Goal: Transaction & Acquisition: Purchase product/service

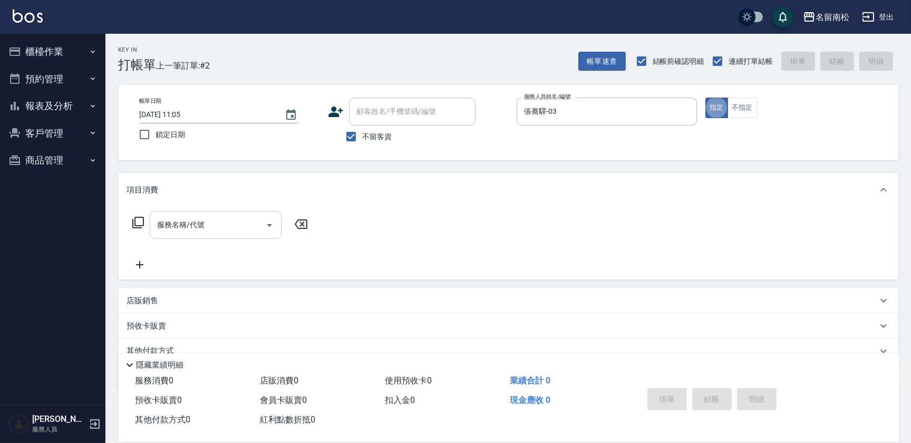
click at [206, 231] on input "服務名稱/代號" at bounding box center [207, 225] width 107 height 18
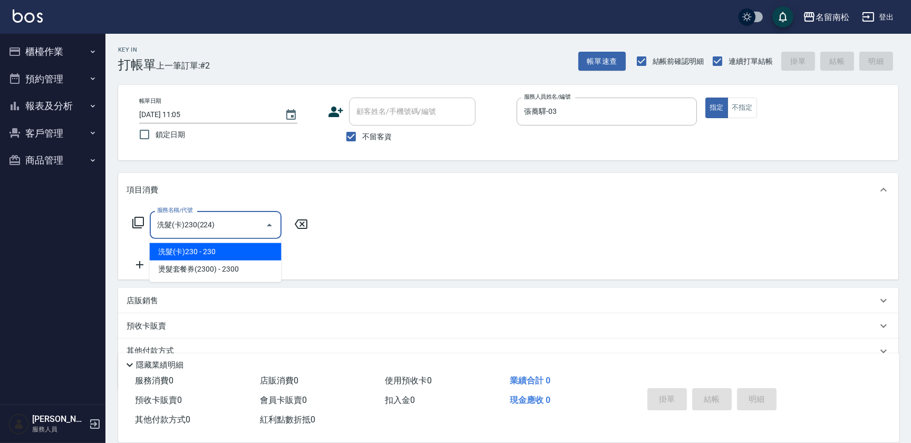
type input "洗髮(卡)230(224)"
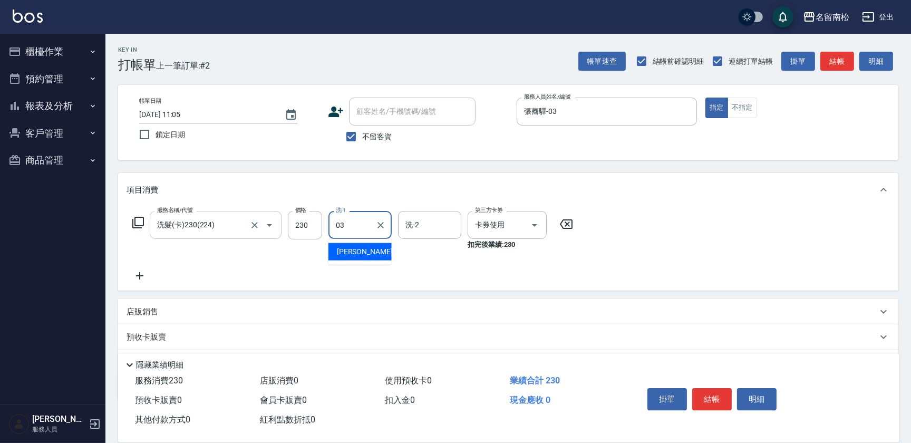
type input "張蕎驛-03"
click at [726, 392] on button "結帳" at bounding box center [712, 399] width 40 height 22
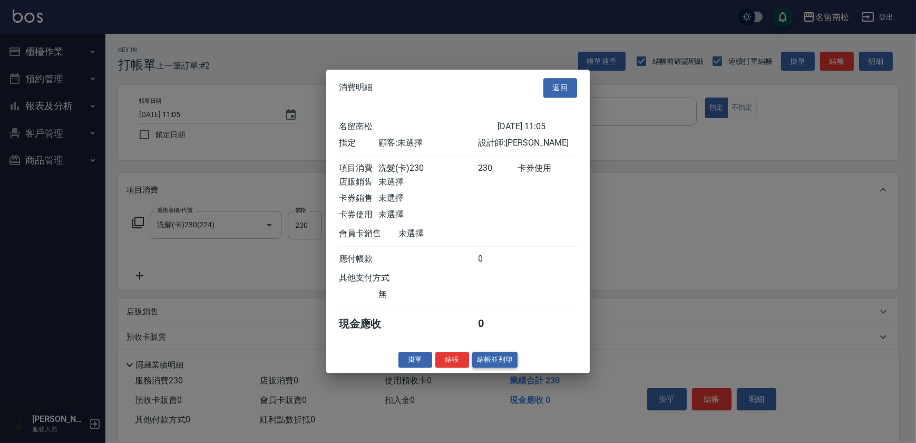
click at [500, 367] on button "結帳並列印" at bounding box center [495, 360] width 46 height 16
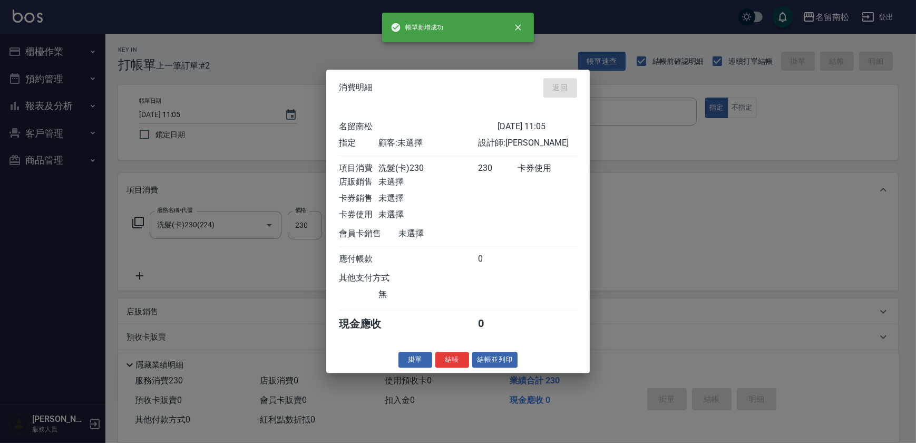
type input "[DATE] 11:35"
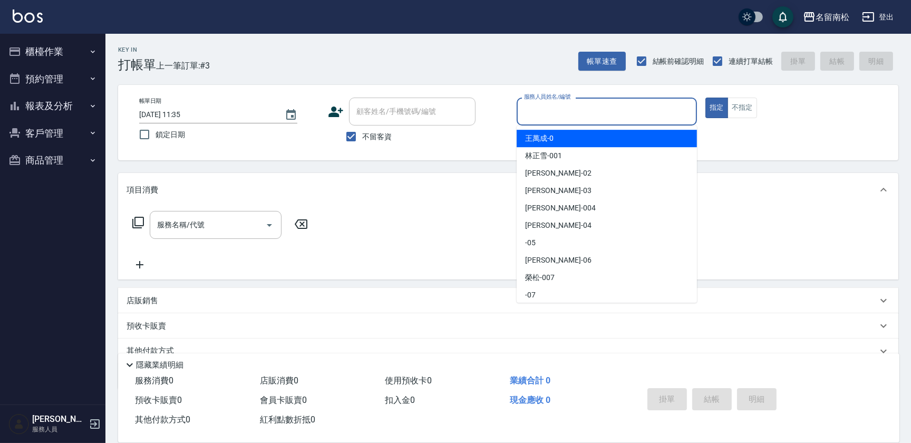
click at [633, 117] on input "服務人員姓名/編號" at bounding box center [606, 111] width 171 height 18
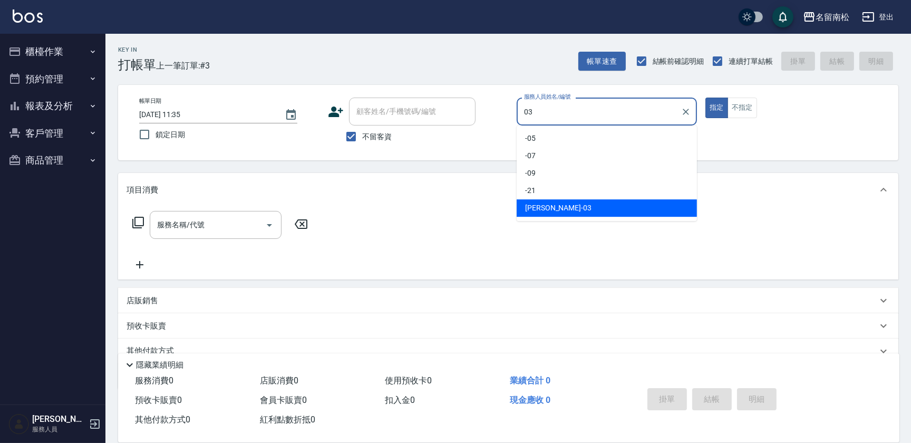
type input "張蕎驛-03"
type button "true"
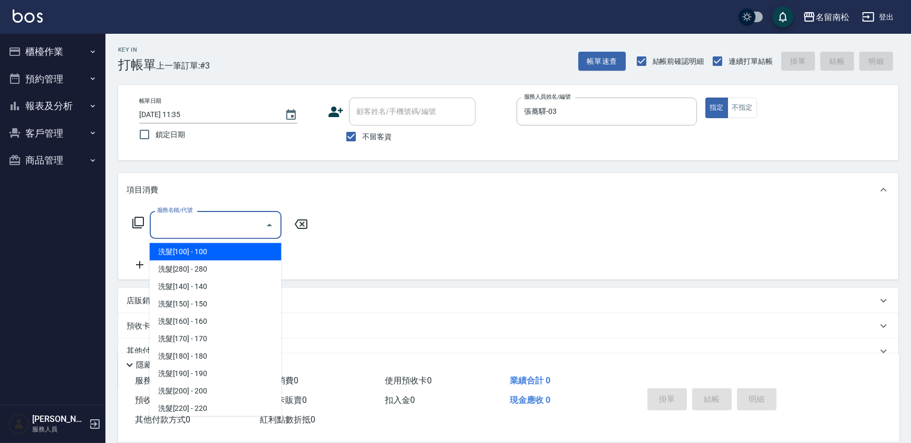
click at [234, 224] on input "服務名稱/代號" at bounding box center [207, 225] width 107 height 18
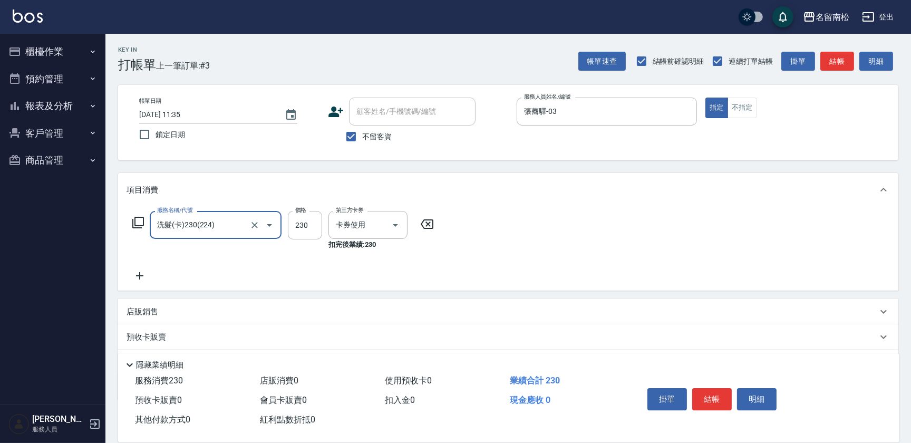
type input "洗髮(卡)230(224)"
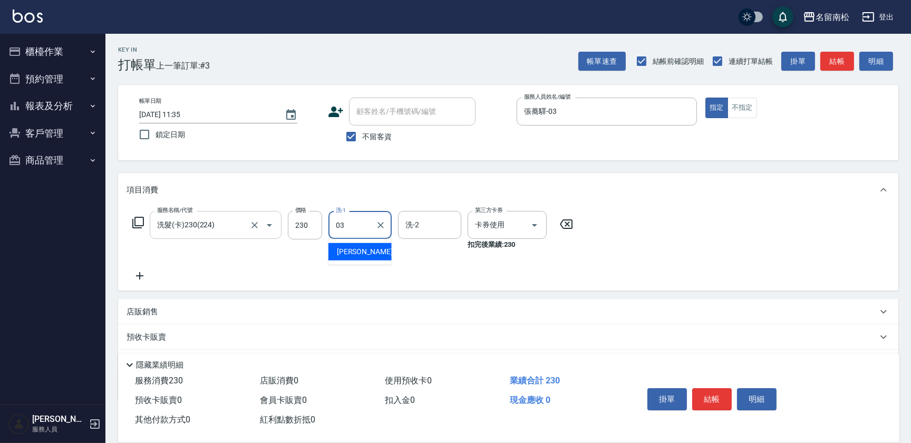
type input "張蕎驛-03"
click at [727, 400] on button "結帳" at bounding box center [712, 399] width 40 height 22
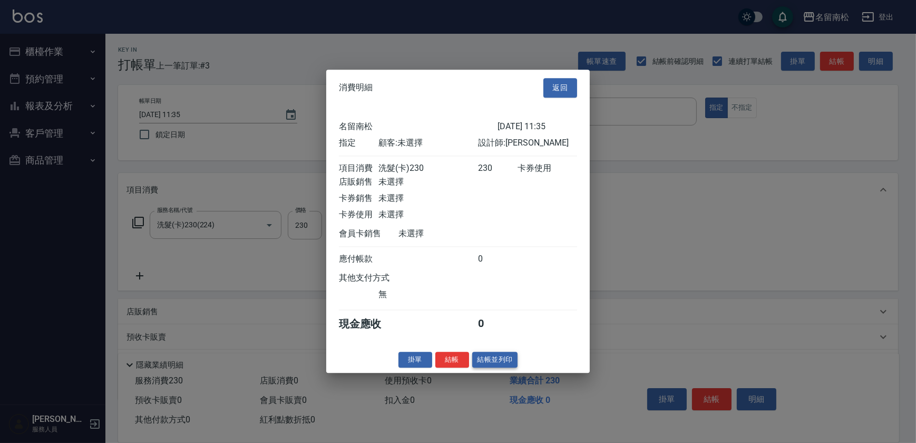
drag, startPoint x: 507, startPoint y: 349, endPoint x: 500, endPoint y: 359, distance: 12.6
click at [500, 359] on div "消費明細 返回 名留南松 [DATE] 11:35 指定 顧客: 未選擇 設計師: [PERSON_NAME] 項目消費 洗髮(卡)230 230 卡券使用 …" at bounding box center [458, 221] width 264 height 303
click at [499, 360] on button "結帳並列印" at bounding box center [495, 360] width 46 height 16
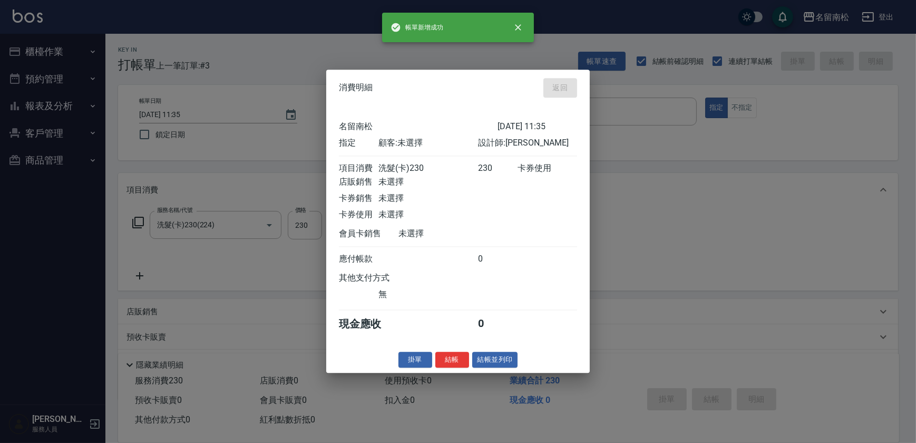
type input "[DATE] 11:36"
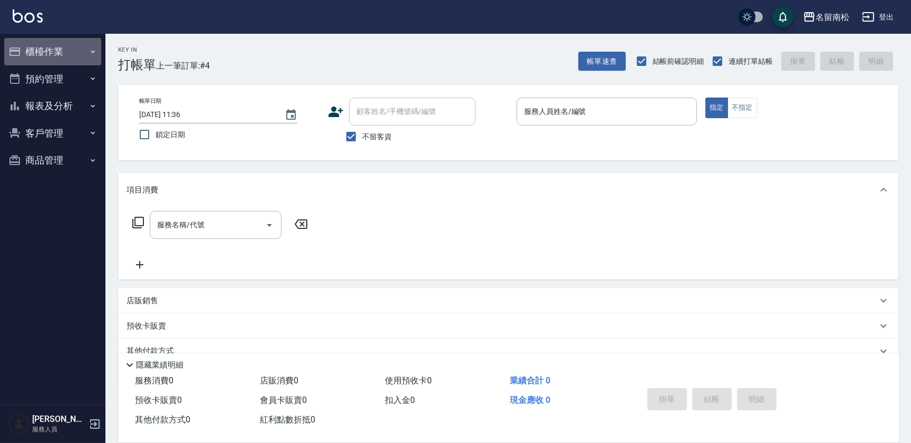
click at [100, 53] on button "櫃檯作業" at bounding box center [52, 51] width 97 height 27
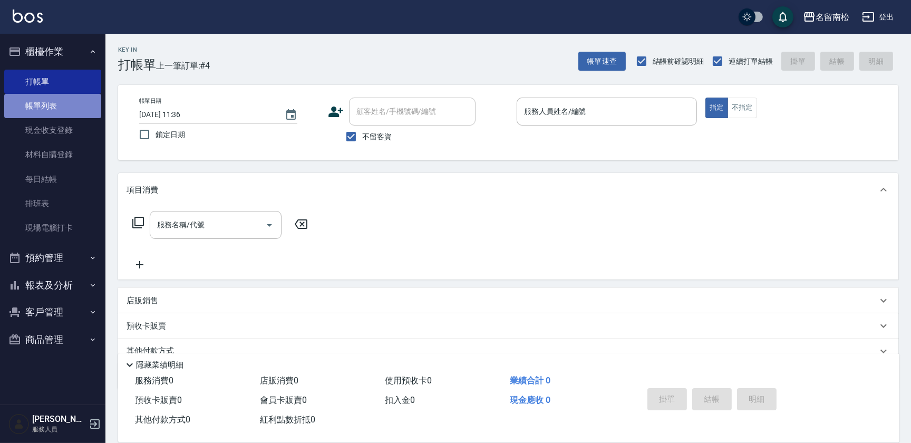
click at [65, 108] on link "帳單列表" at bounding box center [52, 106] width 97 height 24
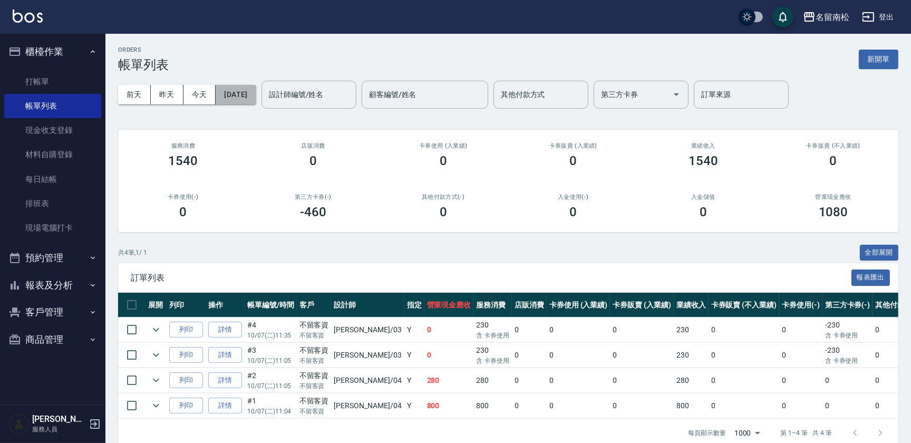
click at [256, 95] on button "[DATE]" at bounding box center [236, 95] width 40 height 20
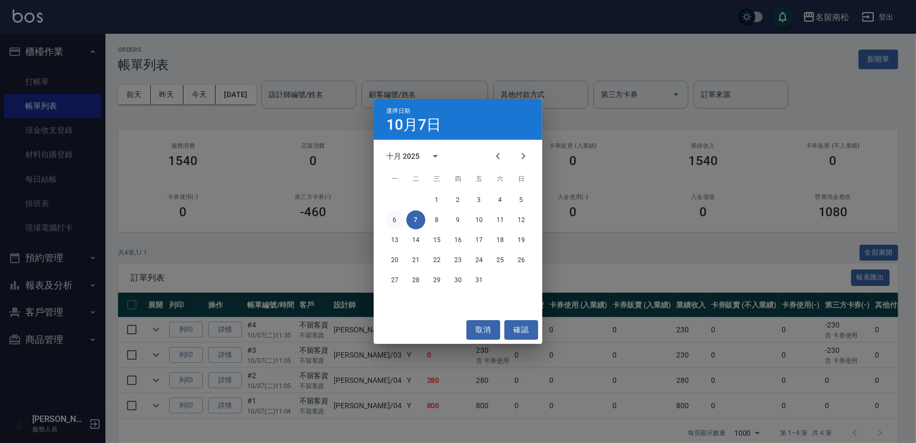
click at [396, 217] on button "6" at bounding box center [394, 219] width 19 height 19
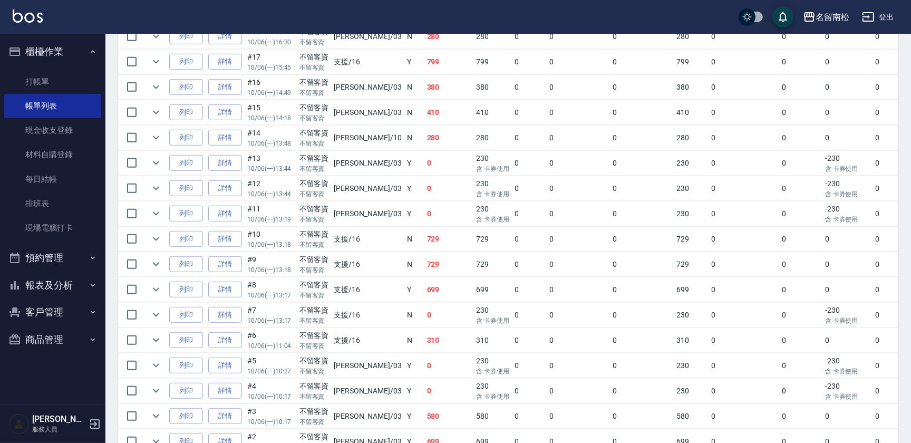
scroll to position [832, 0]
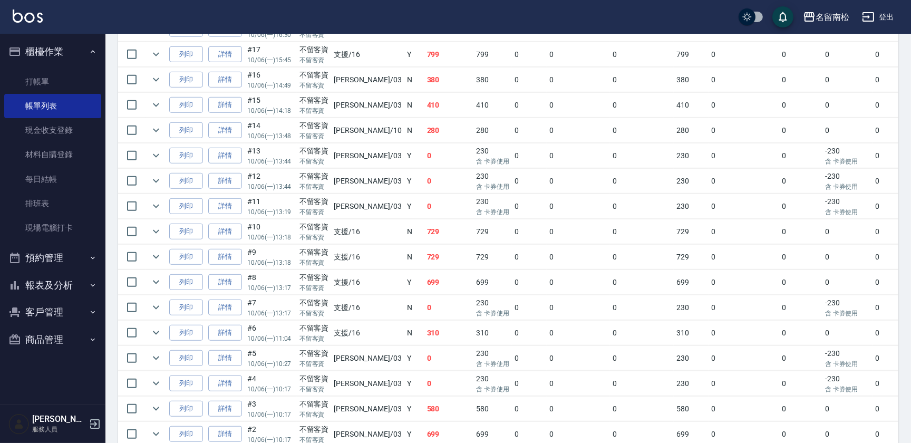
click at [231, 329] on link "詳情" at bounding box center [225, 333] width 34 height 16
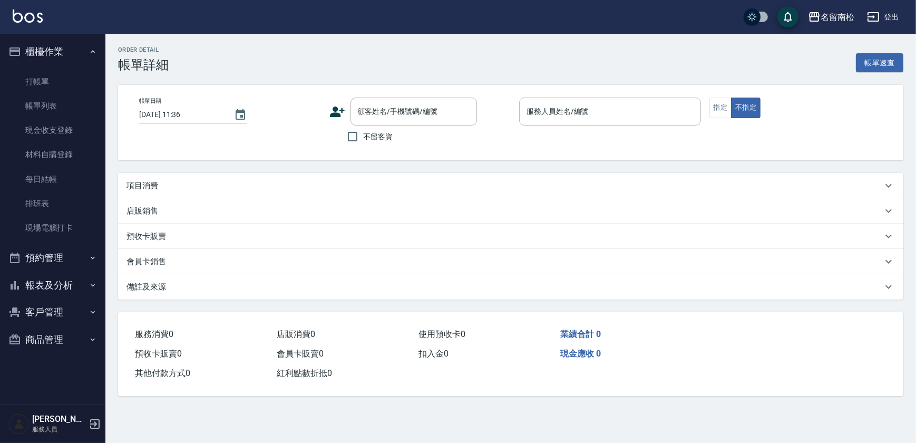
type input "[DATE] 11:04"
checkbox input "true"
type input "支援-16"
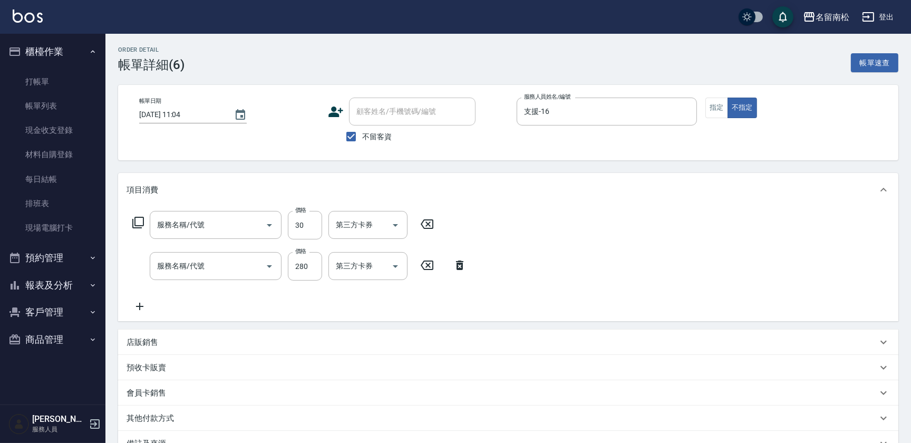
type input "潤絲(801)"
type input "洗髮[280](202)"
click at [384, 226] on icon "Clear" at bounding box center [380, 225] width 11 height 11
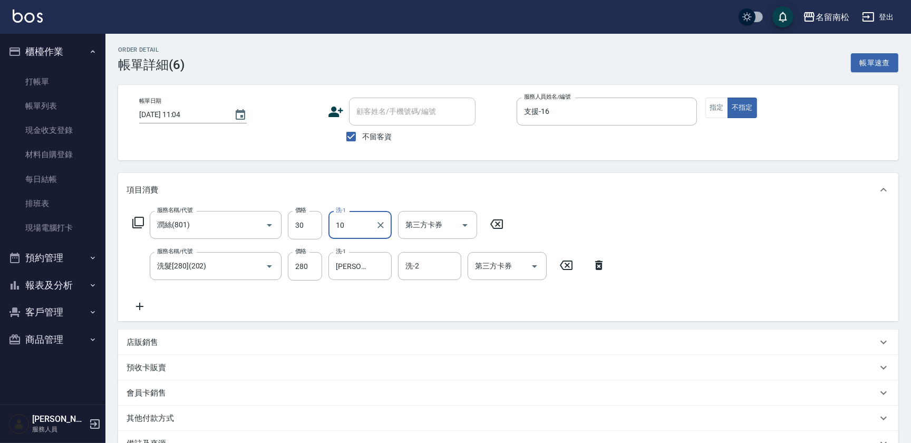
type input "[PERSON_NAME]-10"
click at [384, 268] on icon "Clear" at bounding box center [380, 266] width 11 height 11
type input "[PERSON_NAME]-10"
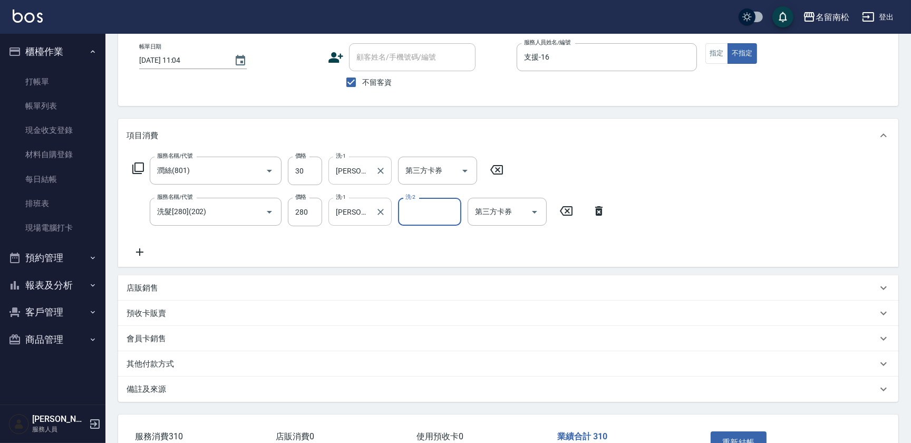
scroll to position [125, 0]
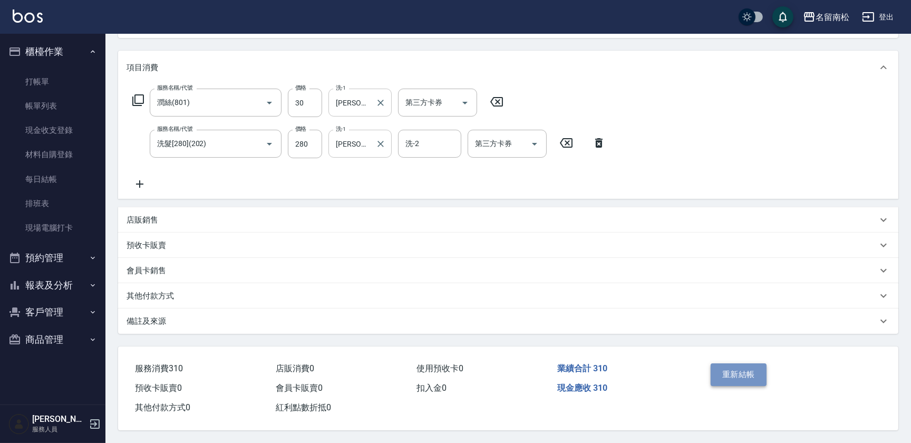
click at [761, 368] on button "重新結帳" at bounding box center [739, 374] width 56 height 22
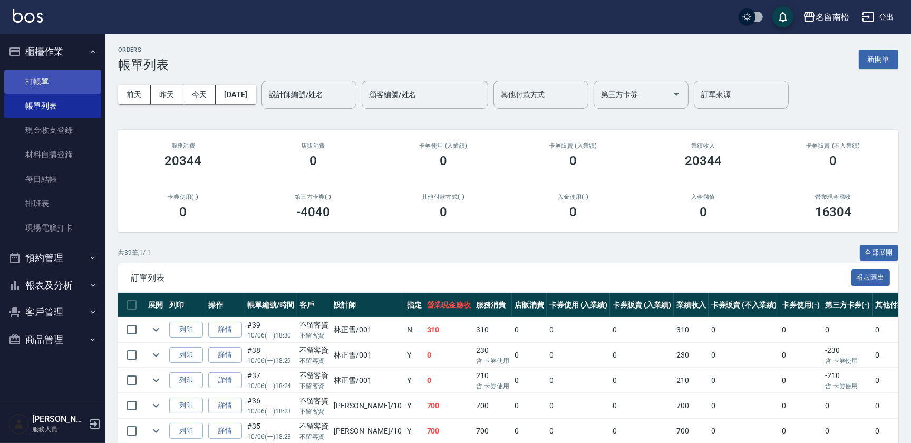
drag, startPoint x: 61, startPoint y: 76, endPoint x: 65, endPoint y: 74, distance: 5.4
click at [61, 76] on link "打帳單" at bounding box center [52, 82] width 97 height 24
